Goal: Task Accomplishment & Management: Use online tool/utility

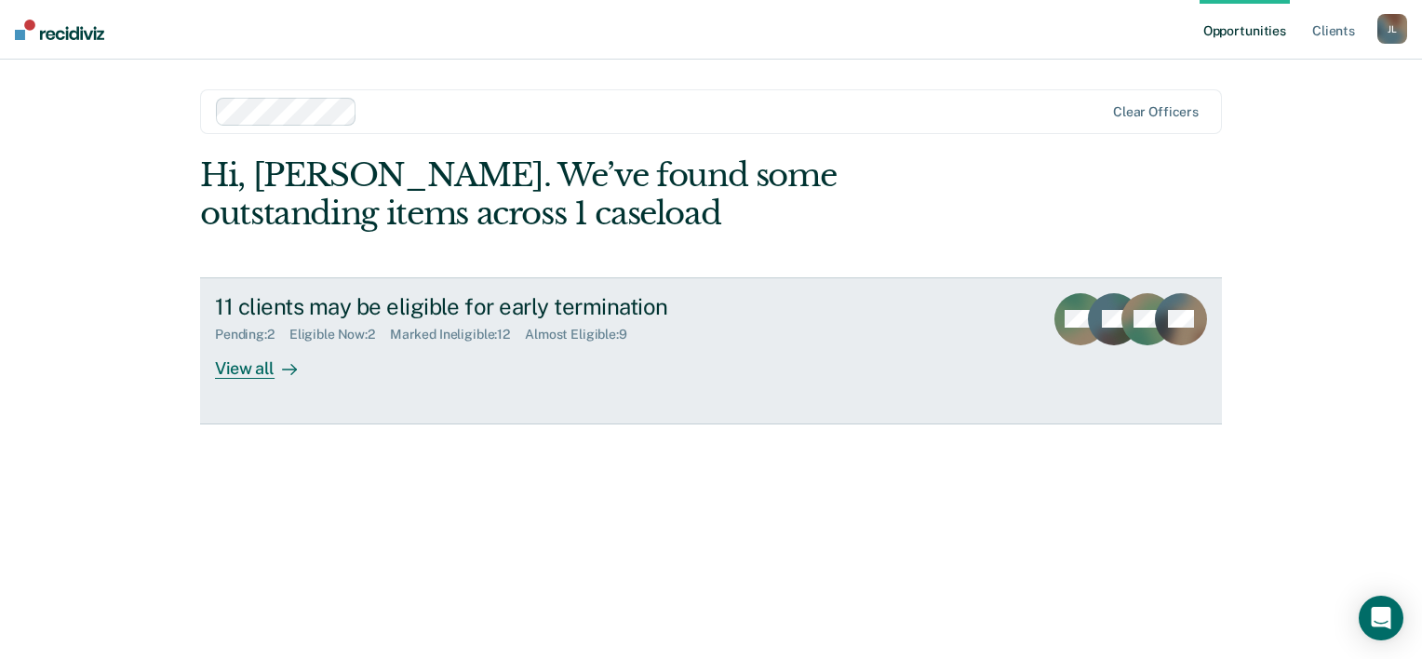
click at [272, 348] on div "View all" at bounding box center [267, 361] width 104 height 36
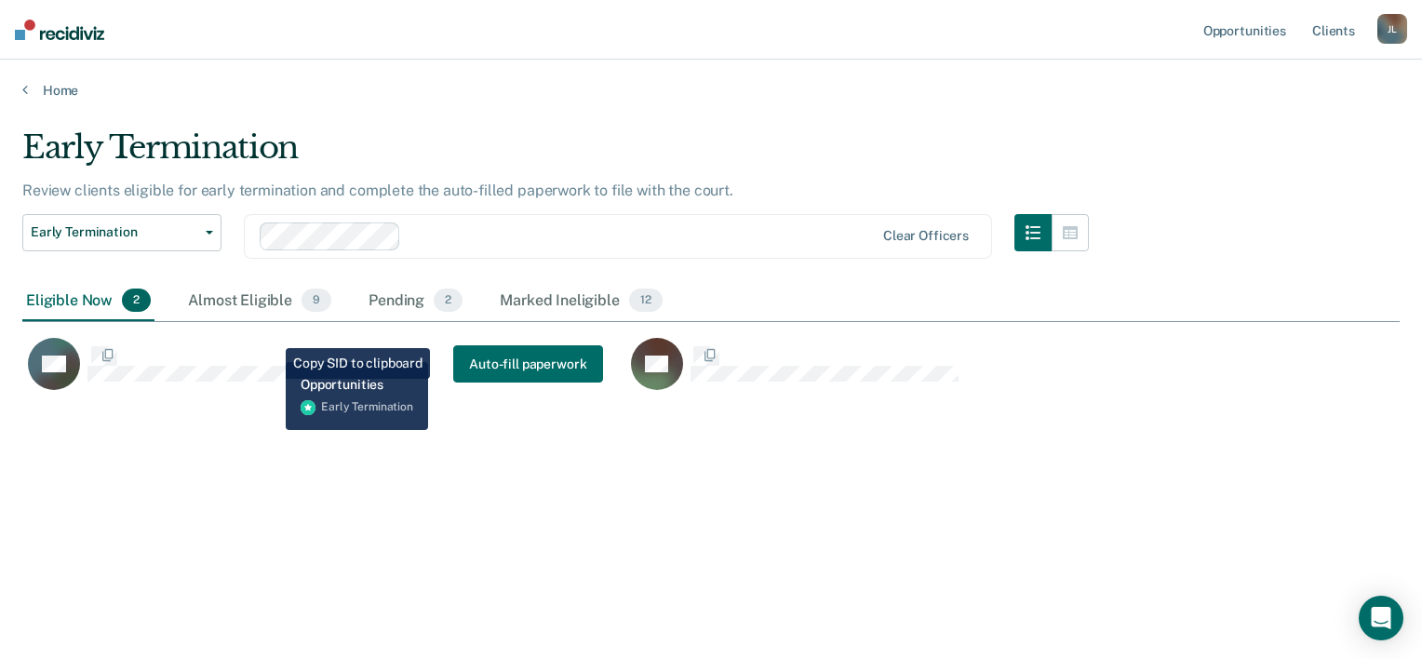
scroll to position [376, 1363]
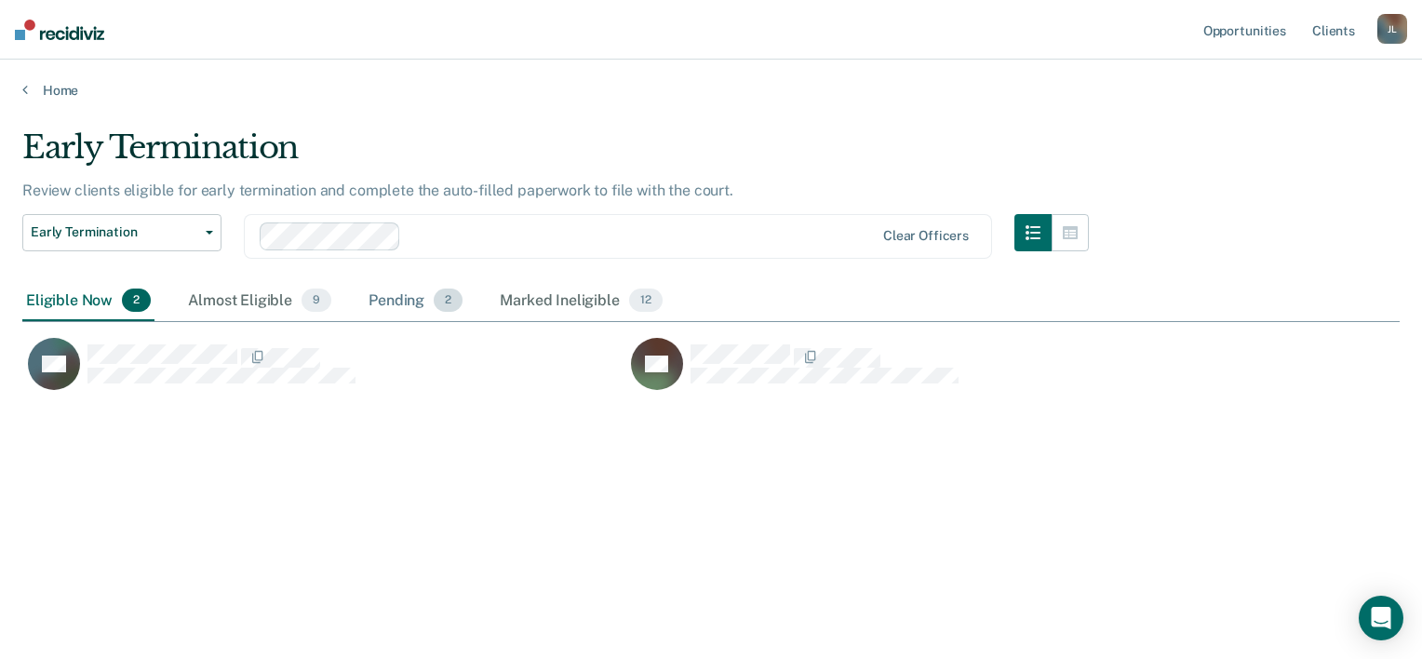
click at [411, 298] on div "Pending 2" at bounding box center [415, 301] width 101 height 41
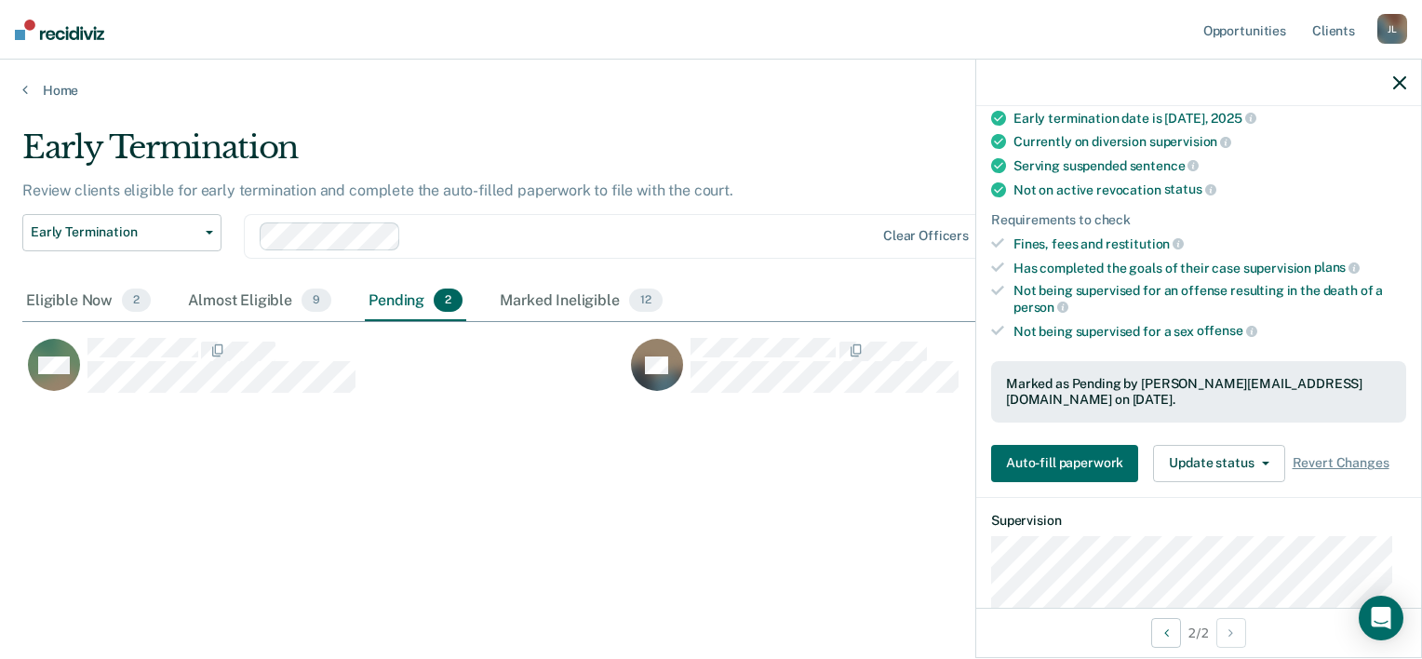
scroll to position [166, 0]
click at [1235, 443] on button "Update status" at bounding box center [1218, 461] width 131 height 37
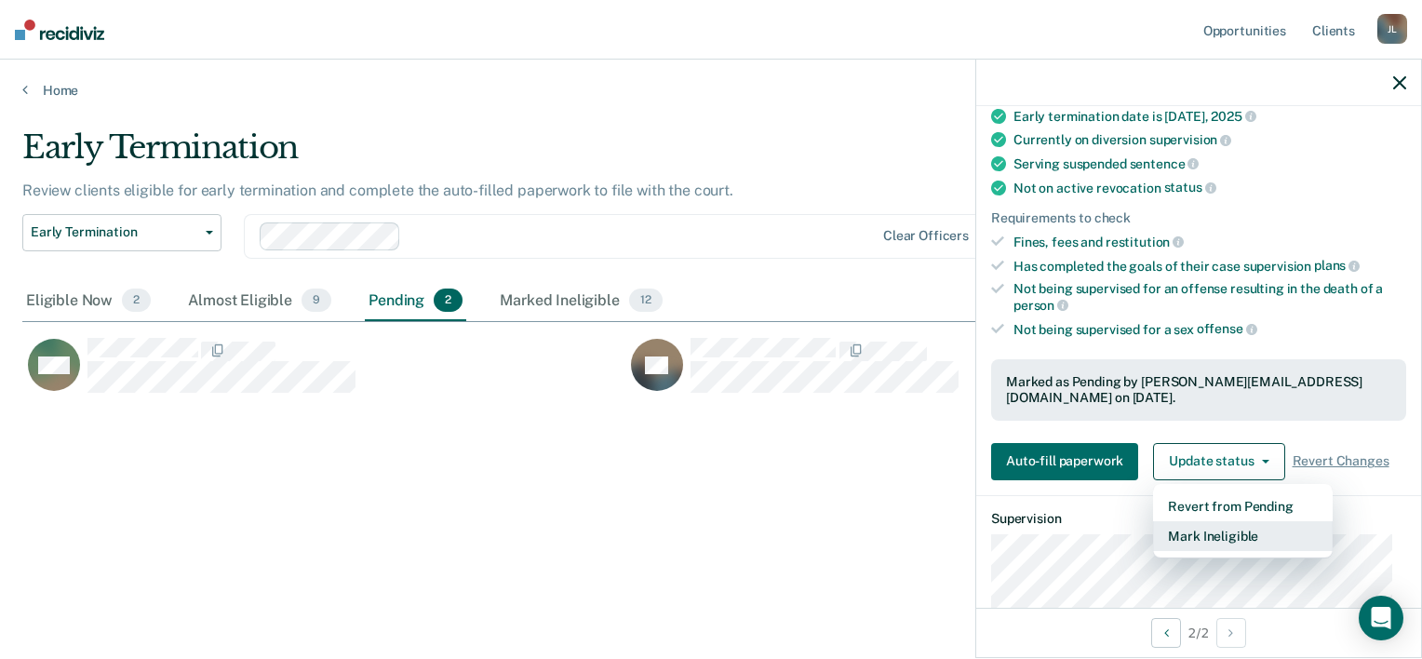
click at [1229, 522] on button "Mark Ineligible" at bounding box center [1243, 536] width 180 height 30
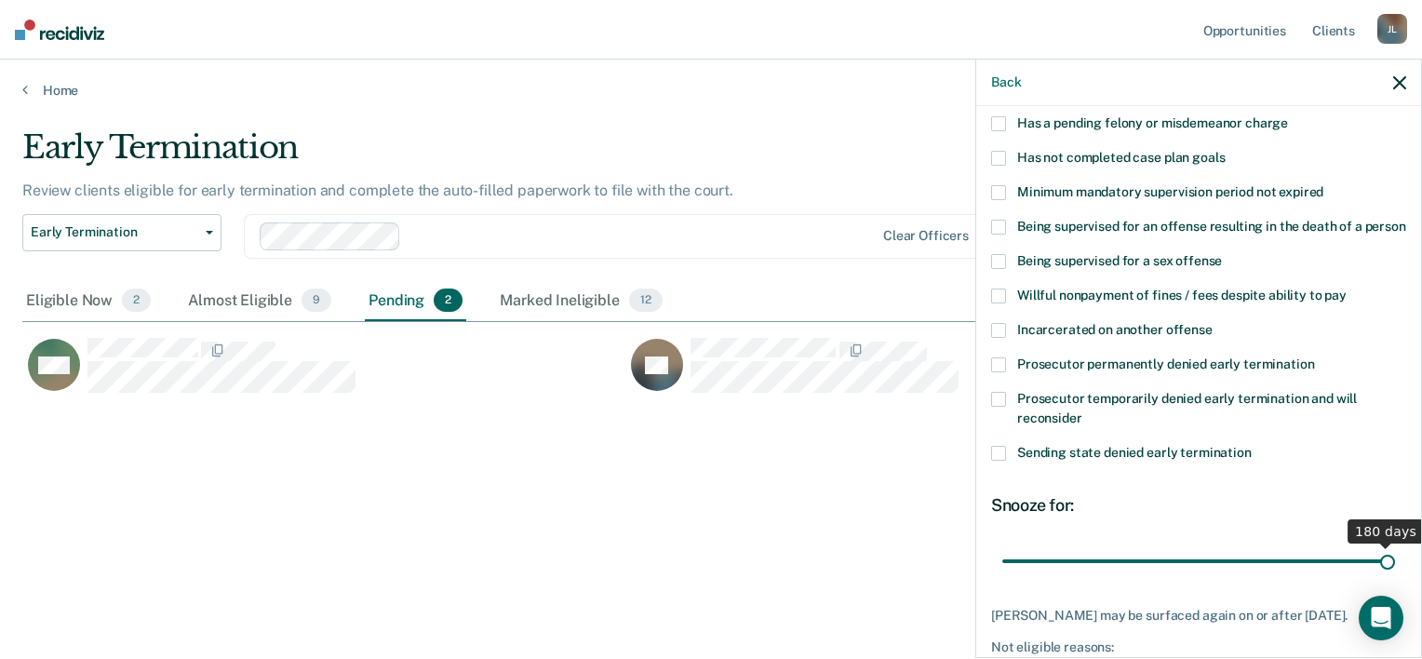
drag, startPoint x: 1069, startPoint y: 579, endPoint x: 1425, endPoint y: 603, distance: 357.4
type input "180"
click at [1395, 578] on input "range" at bounding box center [1199, 562] width 393 height 33
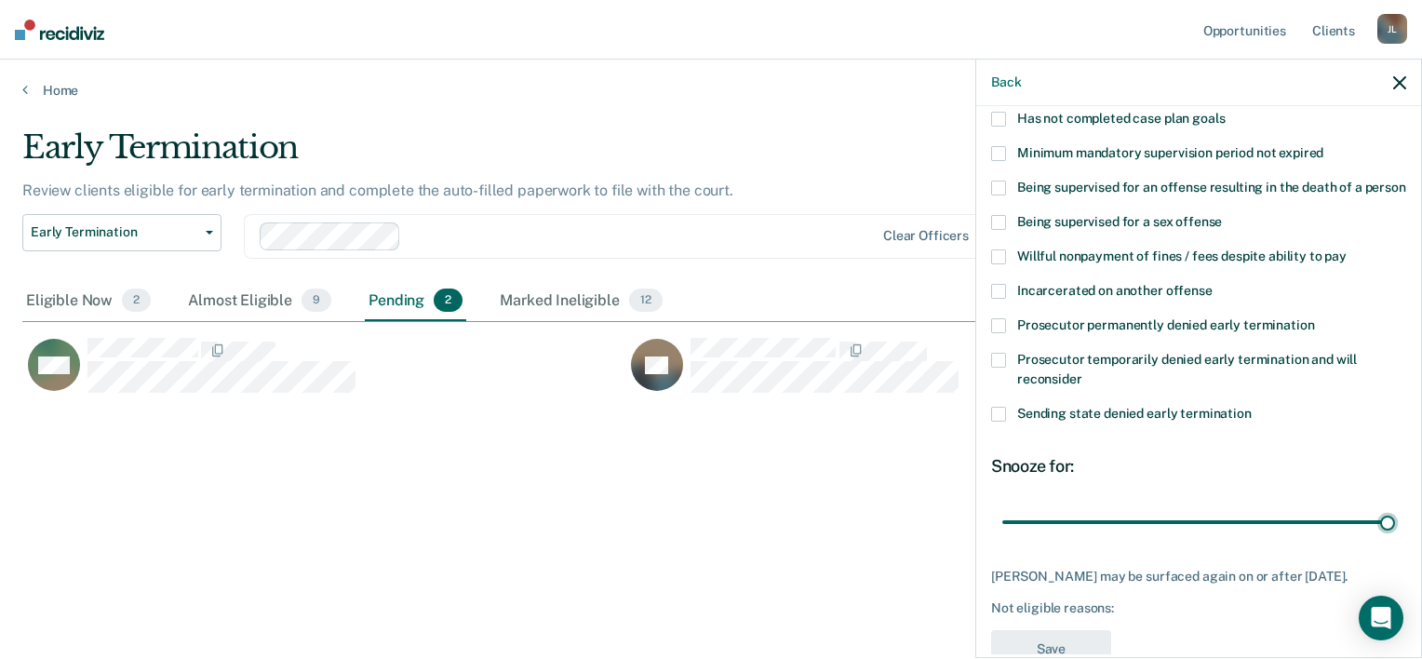
scroll to position [209, 0]
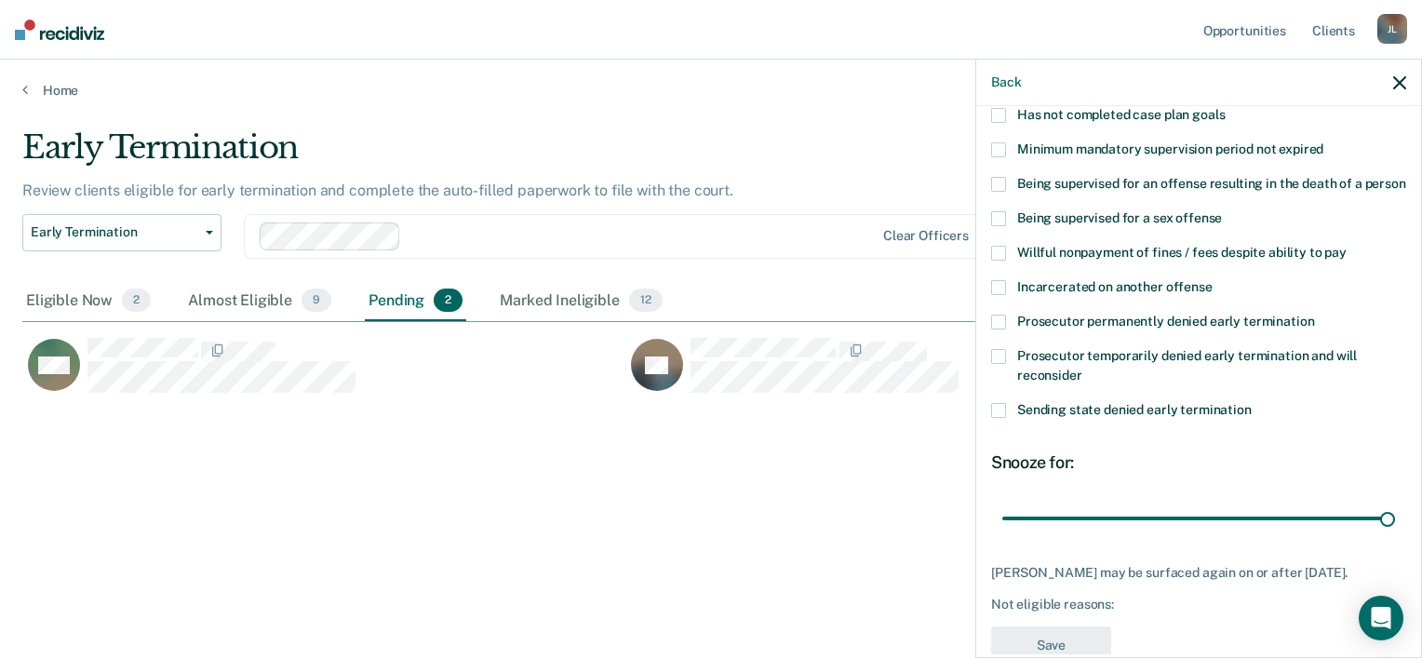
click at [1001, 330] on span at bounding box center [998, 322] width 15 height 15
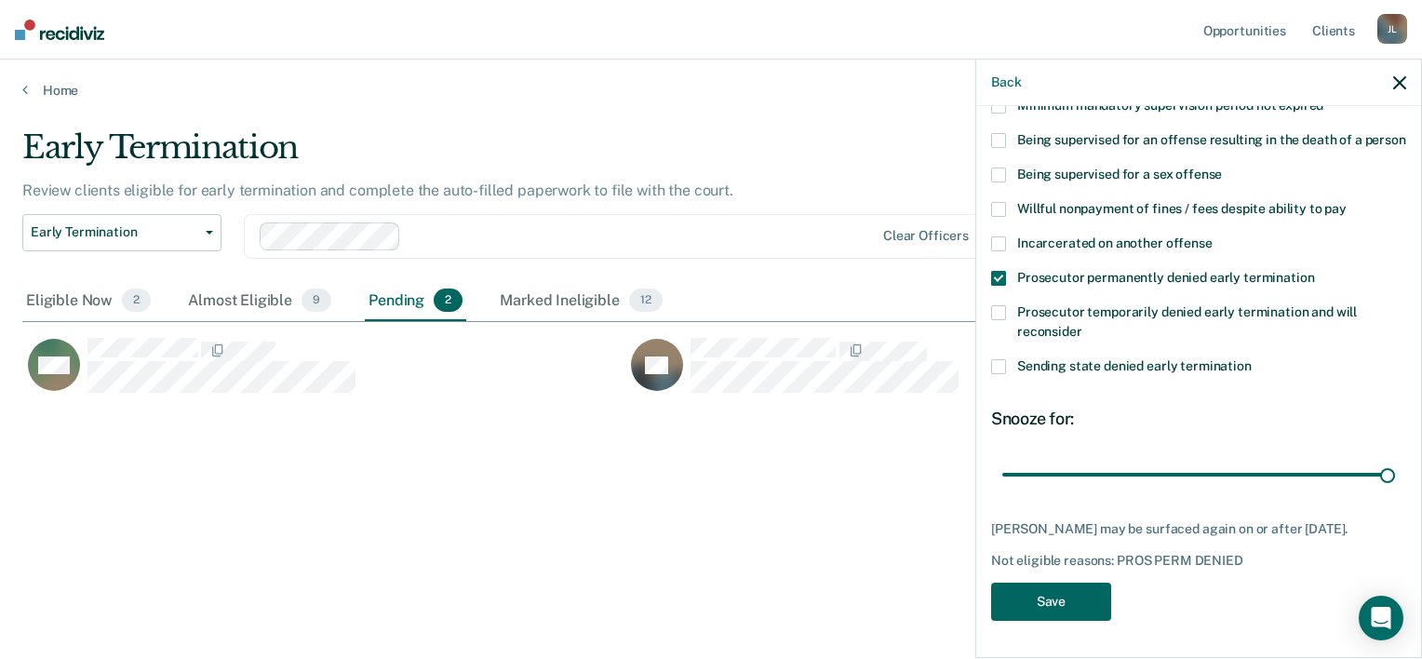
click at [1060, 601] on button "Save" at bounding box center [1051, 602] width 120 height 38
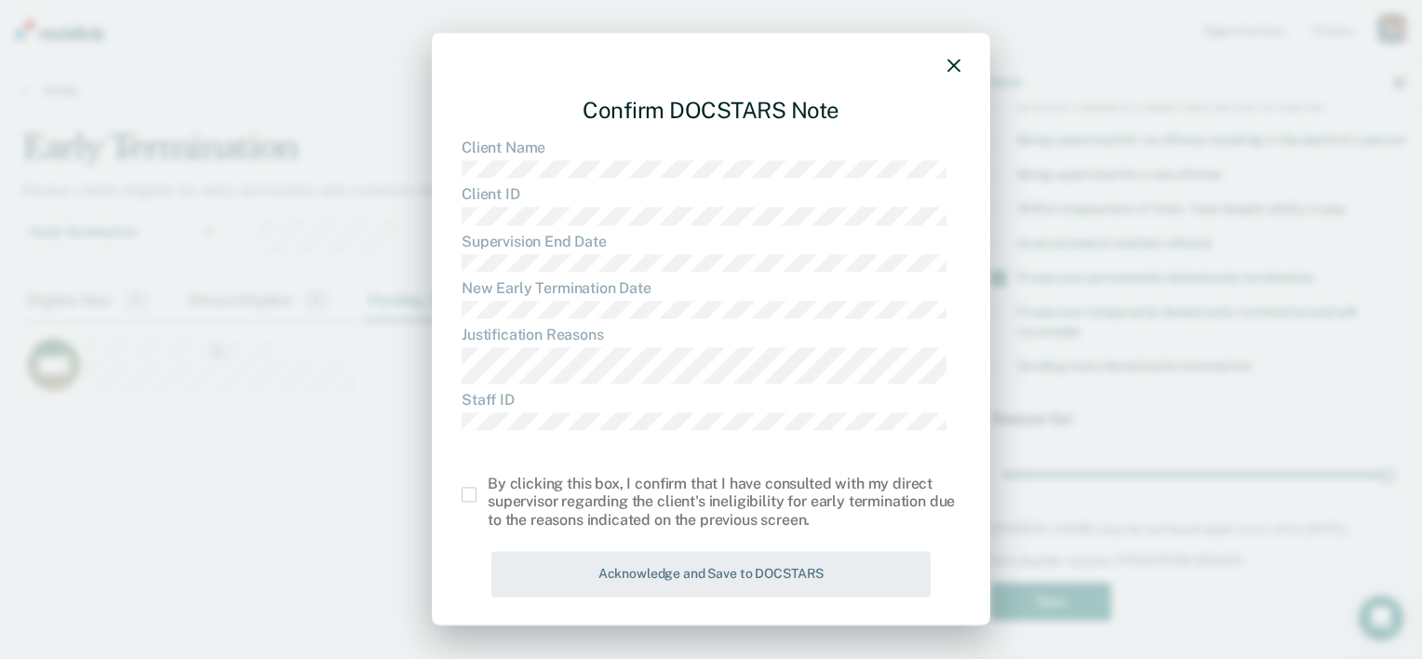
click at [470, 495] on span at bounding box center [469, 494] width 15 height 15
click at [488, 487] on input "checkbox" at bounding box center [488, 487] width 0 height 0
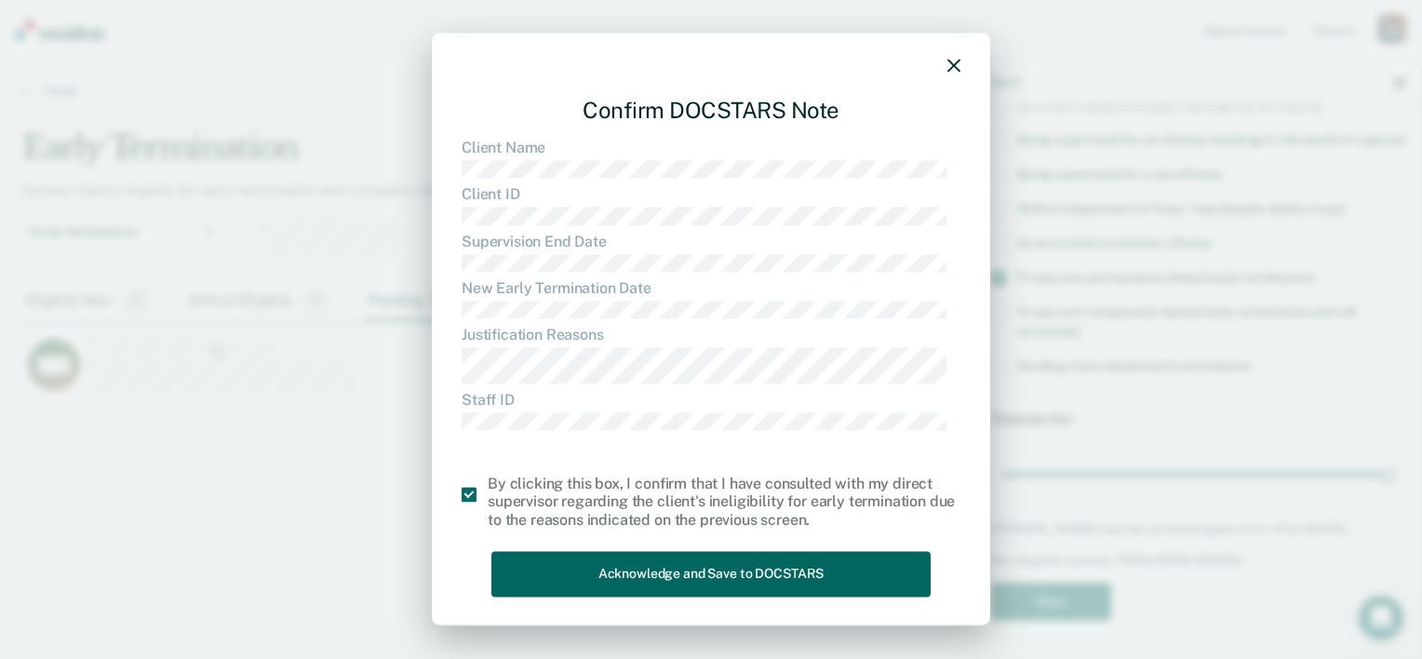
click at [667, 581] on button "Acknowledge and Save to DOCSTARS" at bounding box center [711, 574] width 439 height 46
